Goal: Transaction & Acquisition: Purchase product/service

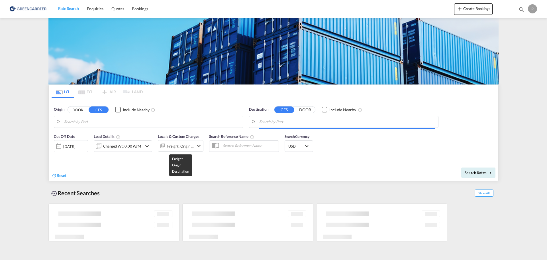
type input "DK-8940, Frisenvold, Haslund, Hinge, [GEOGRAPHIC_DATA], [GEOGRAPHIC_DATA], [GEO…"
type input "[GEOGRAPHIC_DATA], [GEOGRAPHIC_DATA], CAMTR"
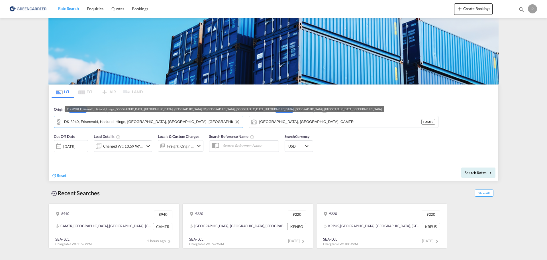
click at [98, 120] on input "DK-8940, Frisenvold, Haslund, Hinge, [GEOGRAPHIC_DATA], [GEOGRAPHIC_DATA], [GEO…" at bounding box center [152, 121] width 176 height 9
click at [237, 122] on md-icon "Clear Input" at bounding box center [237, 122] width 6 height 6
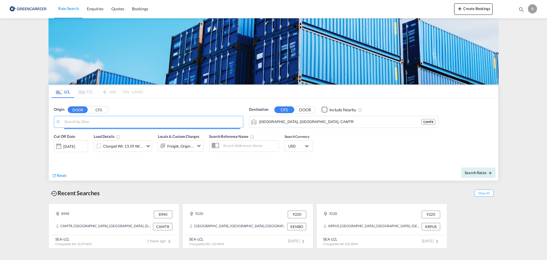
click at [204, 121] on input "Search by Door" at bounding box center [152, 121] width 176 height 9
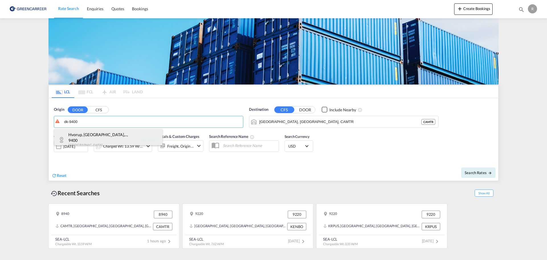
click at [119, 134] on div "Hvorup, [GEOGRAPHIC_DATA],... , 9400 [GEOGRAPHIC_DATA] DK-9400" at bounding box center [108, 140] width 108 height 22
type input "DK-9400, Hvorup, [GEOGRAPHIC_DATA], [GEOGRAPHIC_DATA], [GEOGRAPHIC_DATA], [GEOG…"
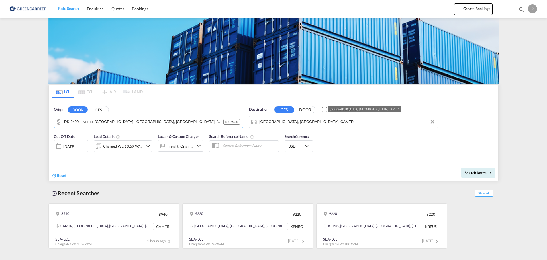
click at [323, 125] on input "[GEOGRAPHIC_DATA], [GEOGRAPHIC_DATA], CAMTR" at bounding box center [347, 121] width 176 height 9
click at [433, 122] on button "Clear Input" at bounding box center [432, 121] width 9 height 9
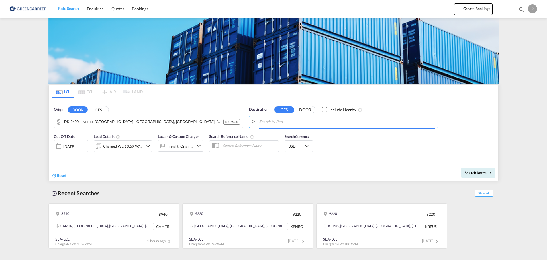
click at [342, 125] on input "Search by Port" at bounding box center [347, 121] width 176 height 9
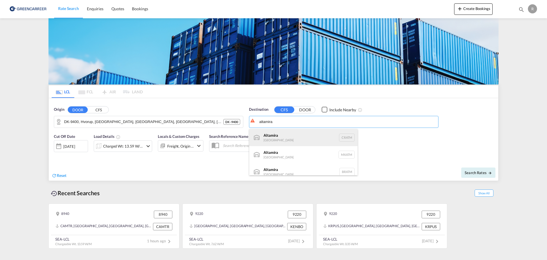
click at [317, 132] on div "Altamira [GEOGRAPHIC_DATA] CRATM" at bounding box center [303, 137] width 108 height 17
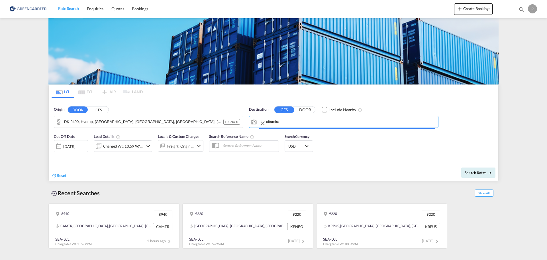
type input "Altamira, CRATM"
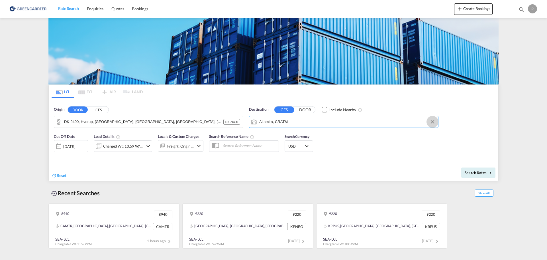
click at [435, 123] on md-icon "Clear Input" at bounding box center [433, 122] width 6 height 6
click at [299, 133] on div "Altamira [GEOGRAPHIC_DATA] MXATM" at bounding box center [303, 137] width 108 height 17
type input "Altamira, MXATM"
click at [121, 146] on div "Charged Wt: 13.59 W/M" at bounding box center [123, 146] width 40 height 8
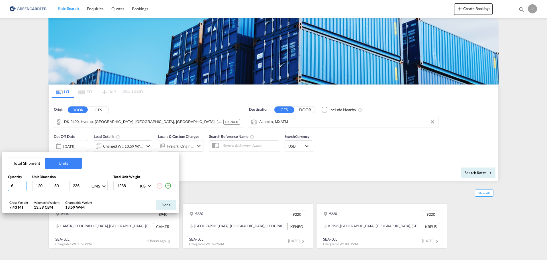
drag, startPoint x: 15, startPoint y: 181, endPoint x: -34, endPoint y: 187, distance: 49.5
click at [0, 187] on html "Rate Search Enquiries Quotes Bookings Rate Search Enquiries" at bounding box center [273, 130] width 547 height 260
type input "1"
type input "80"
type input "60"
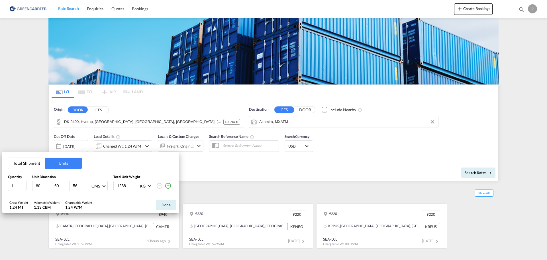
type input "56"
type input "34"
click at [164, 208] on button "Done" at bounding box center [166, 205] width 20 height 10
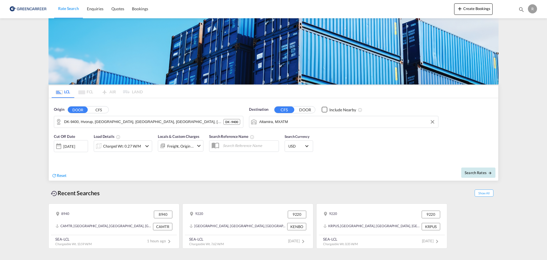
click at [481, 168] on button "Search Rates" at bounding box center [479, 172] width 34 height 10
type input "9400 to MXATM / [DATE]"
